Goal: Find specific fact: Find specific fact

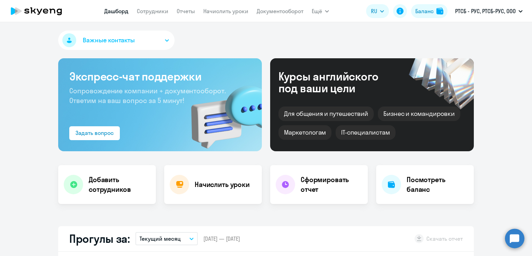
select select "30"
click at [165, 15] on nav "[PERSON_NAME] Отчеты Начислить уроки Документооборот" at bounding box center [203, 11] width 199 height 14
click at [161, 9] on link "Сотрудники" at bounding box center [153, 11] width 32 height 7
select select "30"
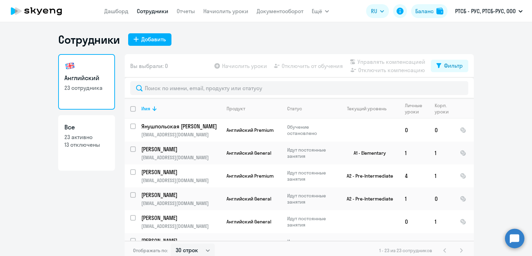
click at [102, 126] on h3 "Все" at bounding box center [86, 127] width 44 height 9
select select "30"
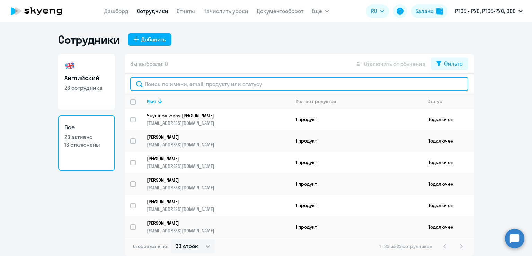
click at [207, 89] on input "text" at bounding box center [299, 84] width 338 height 14
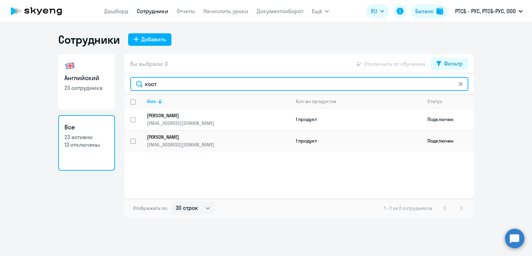
type input "кост"
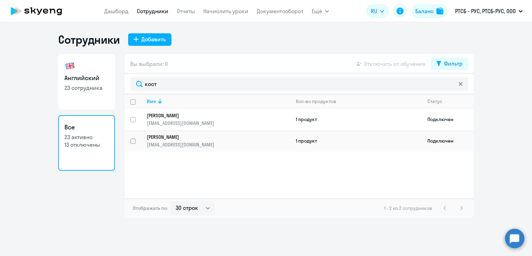
drag, startPoint x: 237, startPoint y: 122, endPoint x: 236, endPoint y: 127, distance: 5.0
click at [237, 122] on p "[EMAIL_ADDRESS][DOMAIN_NAME]" at bounding box center [218, 123] width 143 height 6
select select "english"
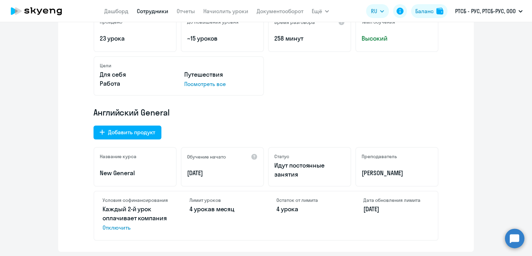
scroll to position [208, 0]
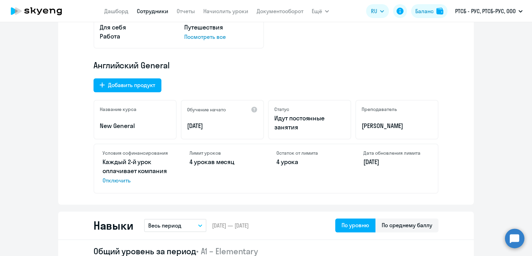
drag, startPoint x: 226, startPoint y: 124, endPoint x: 159, endPoint y: 125, distance: 66.8
click at [159, 125] on div "Название курса New General Обучение начато [DATE] Статус Идут постоянные заняти…" at bounding box center [265, 119] width 345 height 39
click at [237, 141] on div "Английский General Добавить продукт Название курса New General Обучение начато …" at bounding box center [265, 127] width 345 height 134
drag, startPoint x: 213, startPoint y: 126, endPoint x: 178, endPoint y: 126, distance: 35.0
click at [181, 126] on div "Обучение начато [DATE]" at bounding box center [222, 119] width 83 height 39
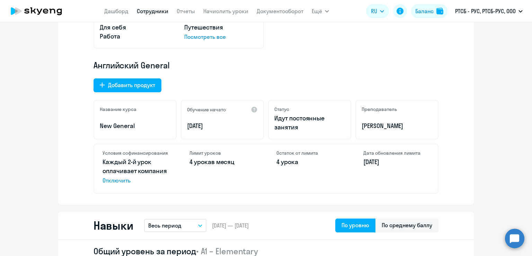
copy p "[DATE]"
